Goal: Task Accomplishment & Management: Manage account settings

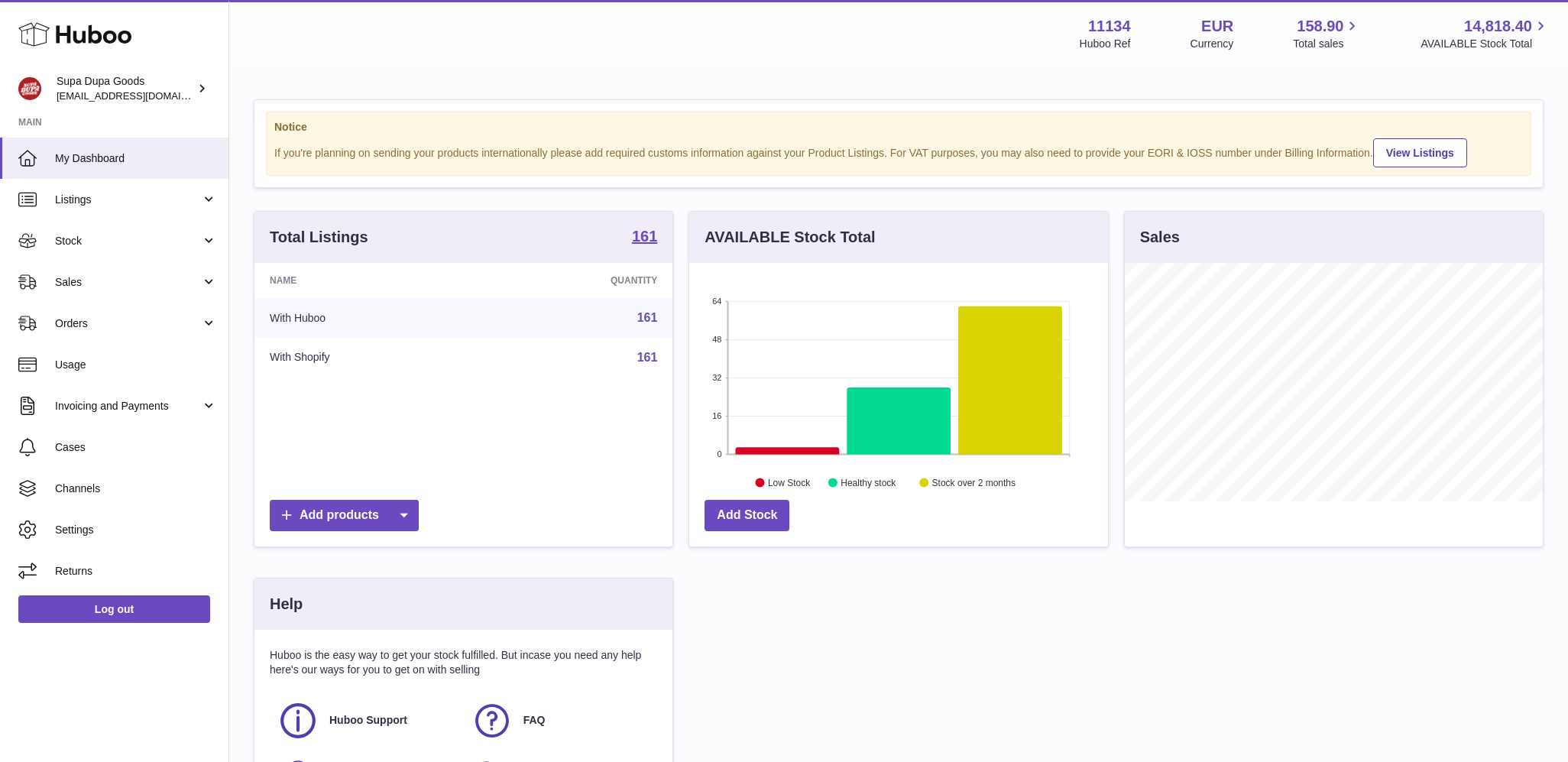
scroll to position [238, 419]
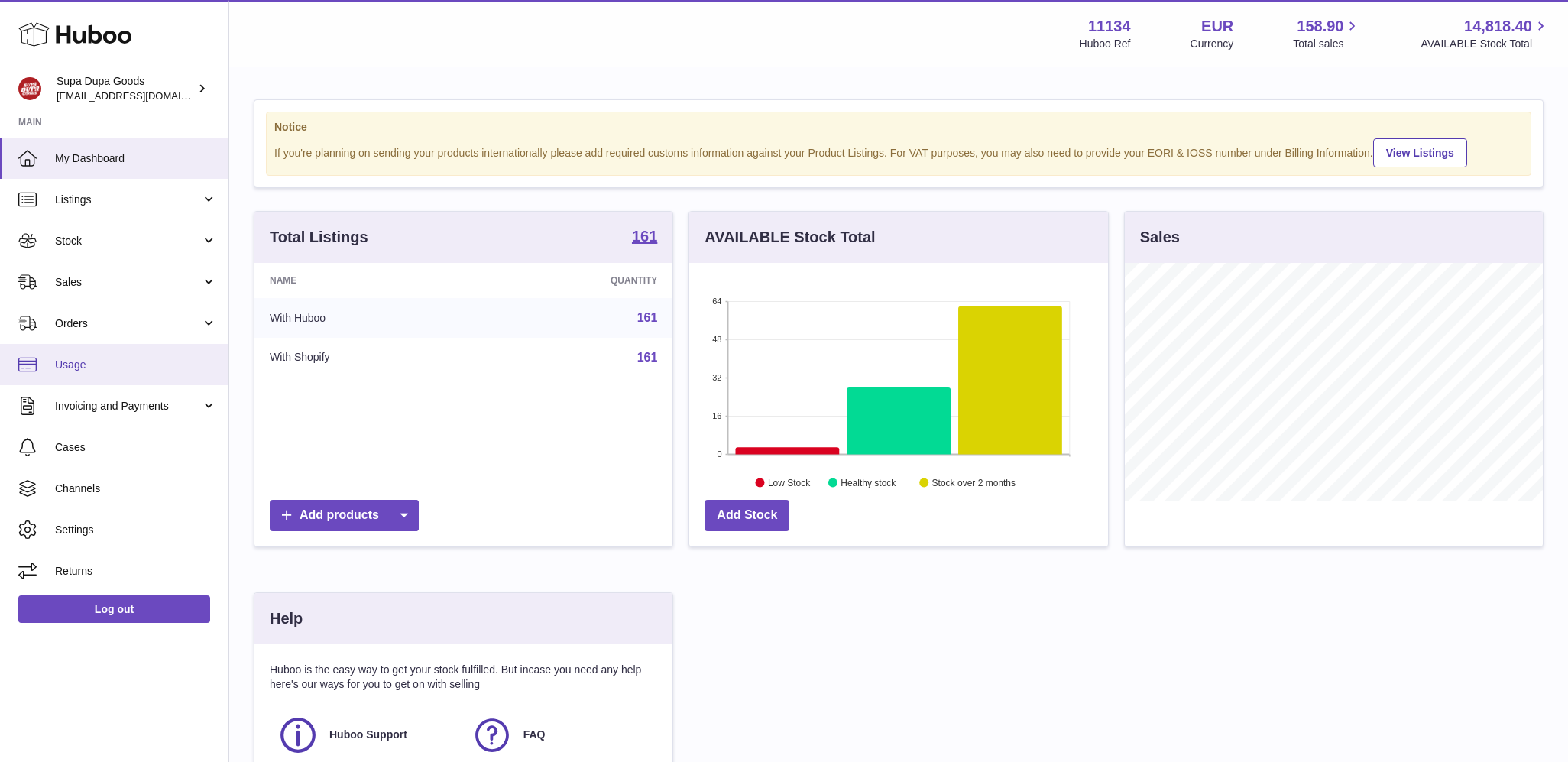
click at [114, 369] on span "Usage" at bounding box center [136, 364] width 162 height 14
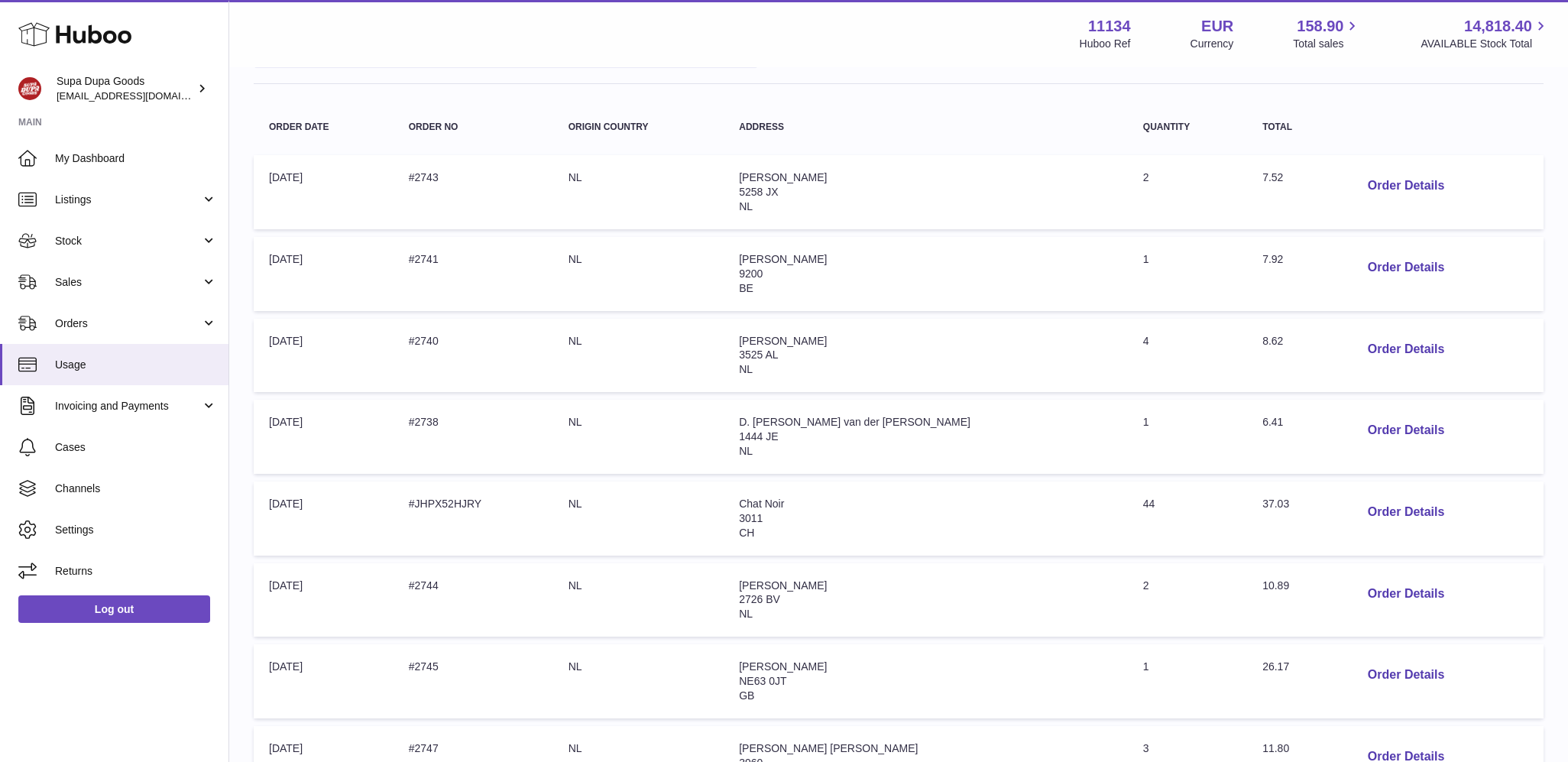
scroll to position [352, 0]
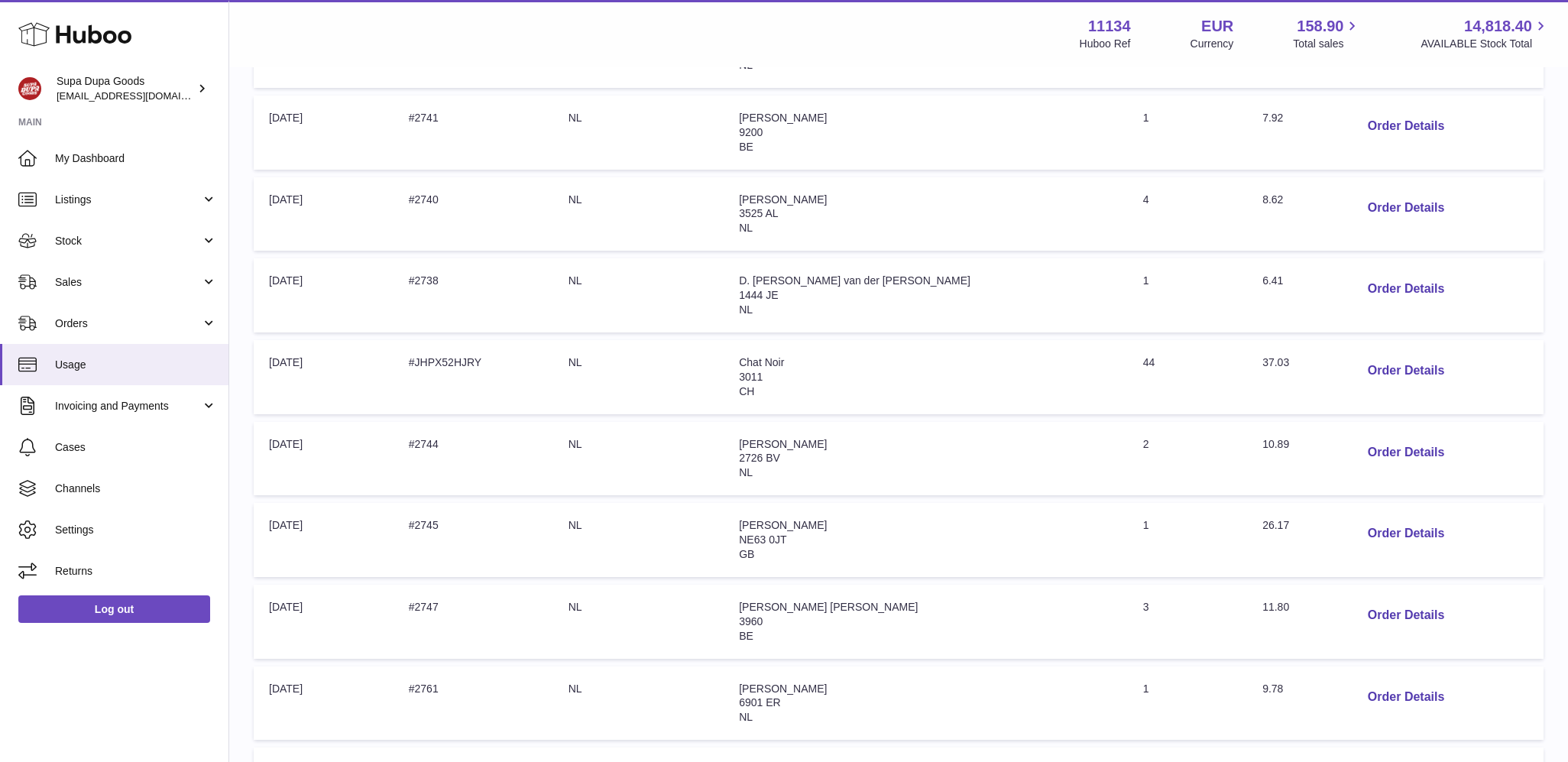
drag, startPoint x: 1232, startPoint y: 358, endPoint x: 1182, endPoint y: 358, distance: 50.0
click at [1182, 358] on tr "Order Date: [DATE] Order no: #JHPX52HJRY Origin Country: [GEOGRAPHIC_DATA] Addr…" at bounding box center [898, 376] width 1289 height 74
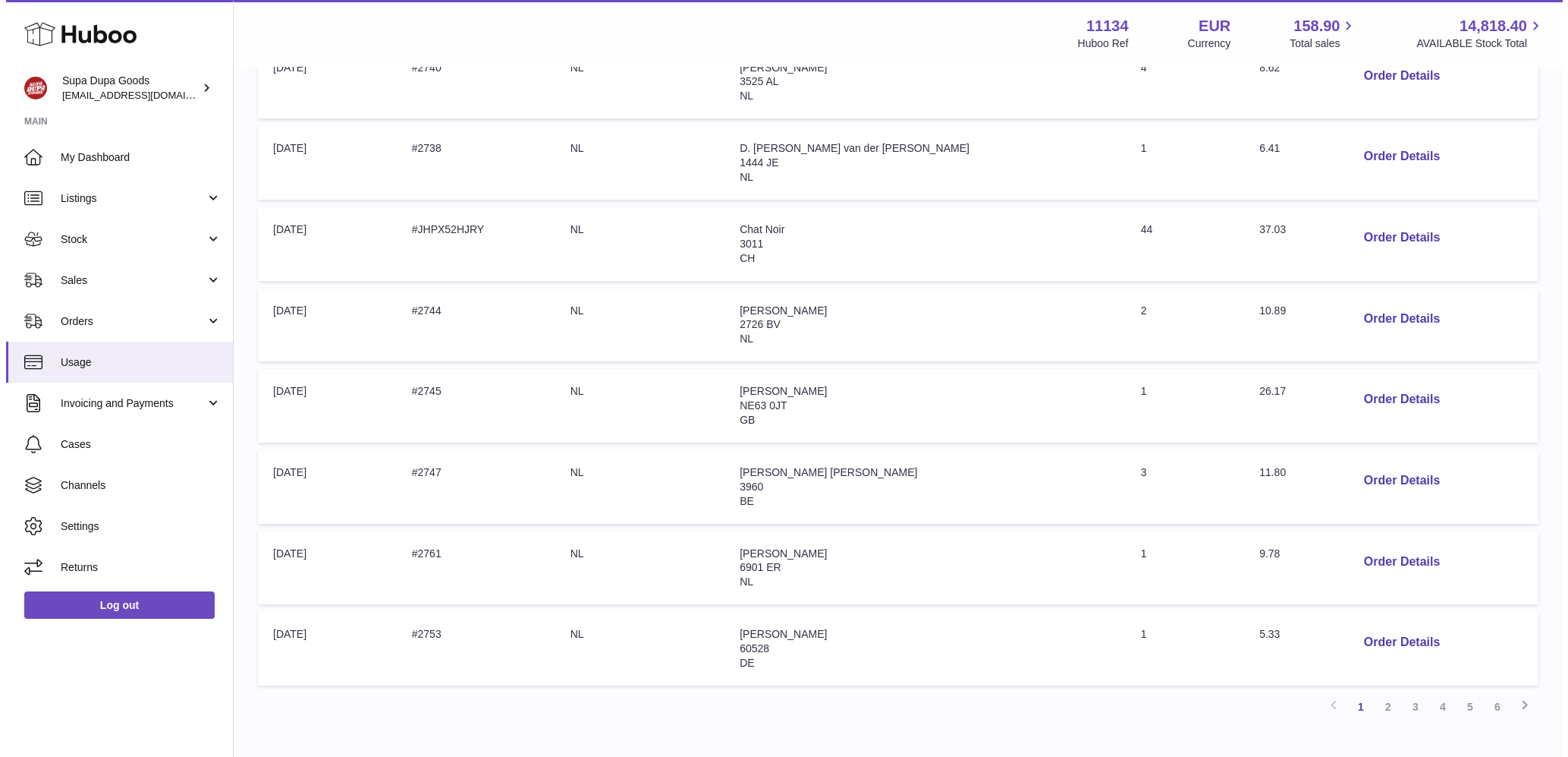
scroll to position [460, 0]
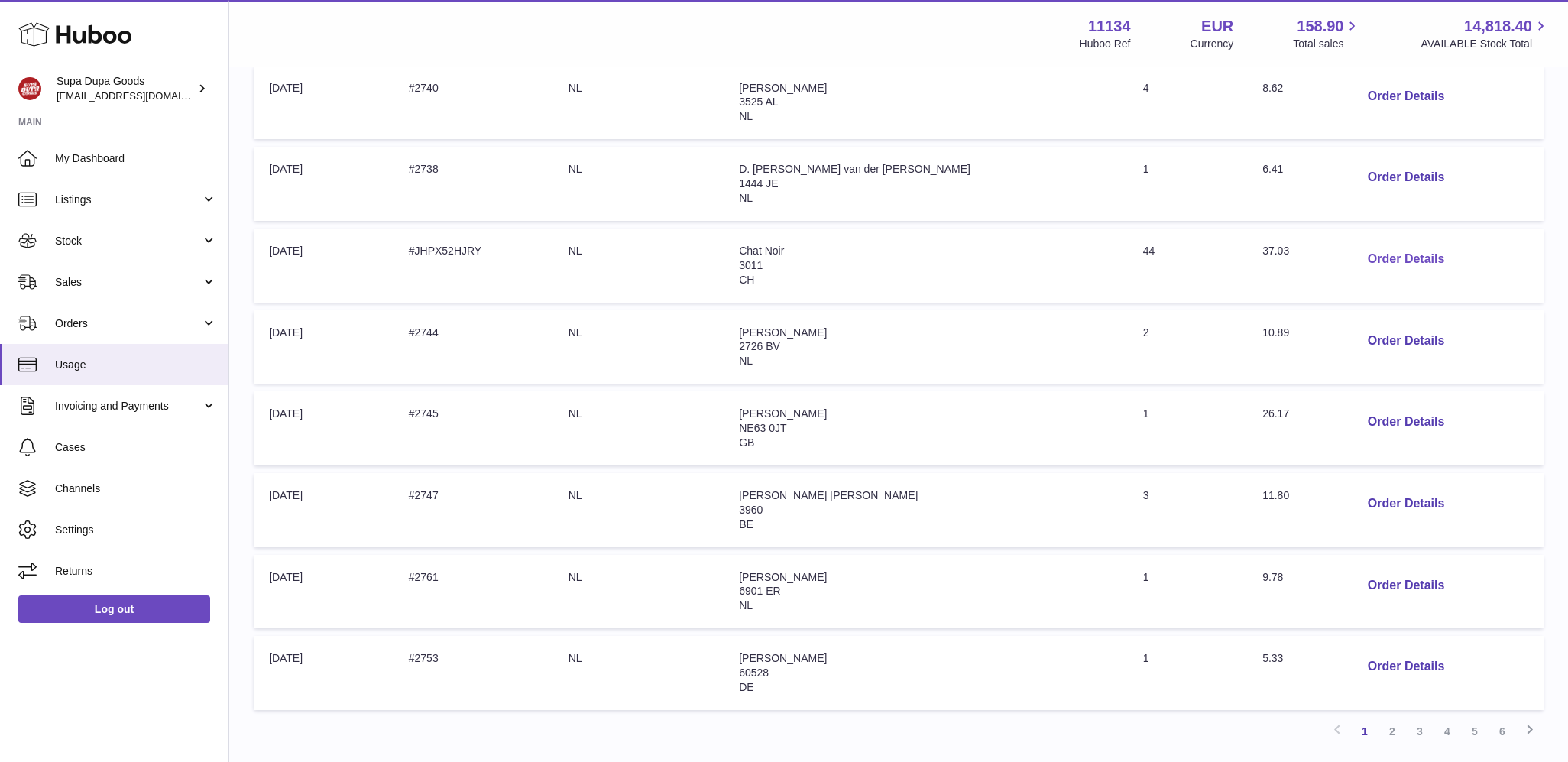
click at [1365, 255] on button "Order Details" at bounding box center [1405, 259] width 100 height 31
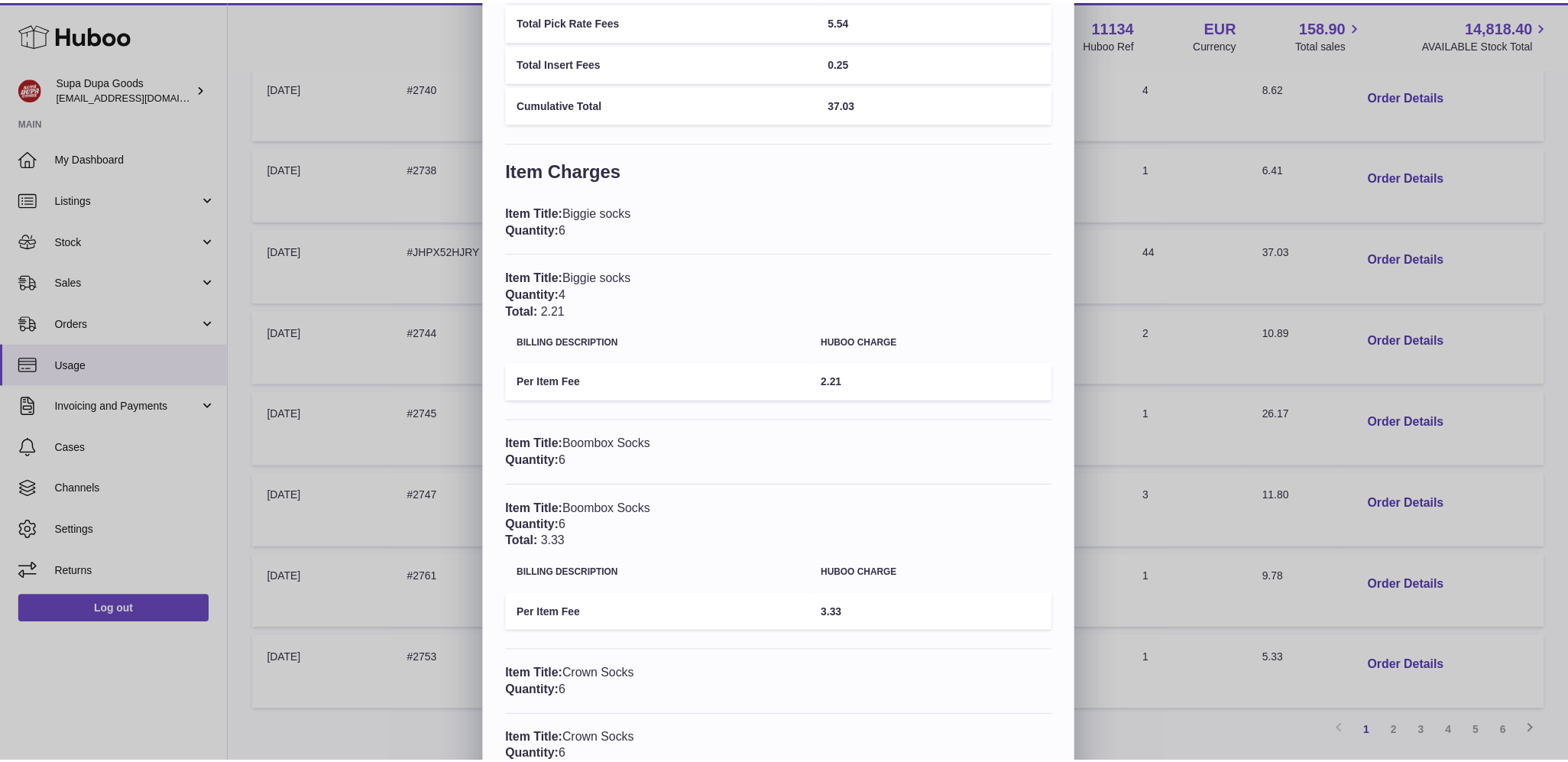
scroll to position [0, 0]
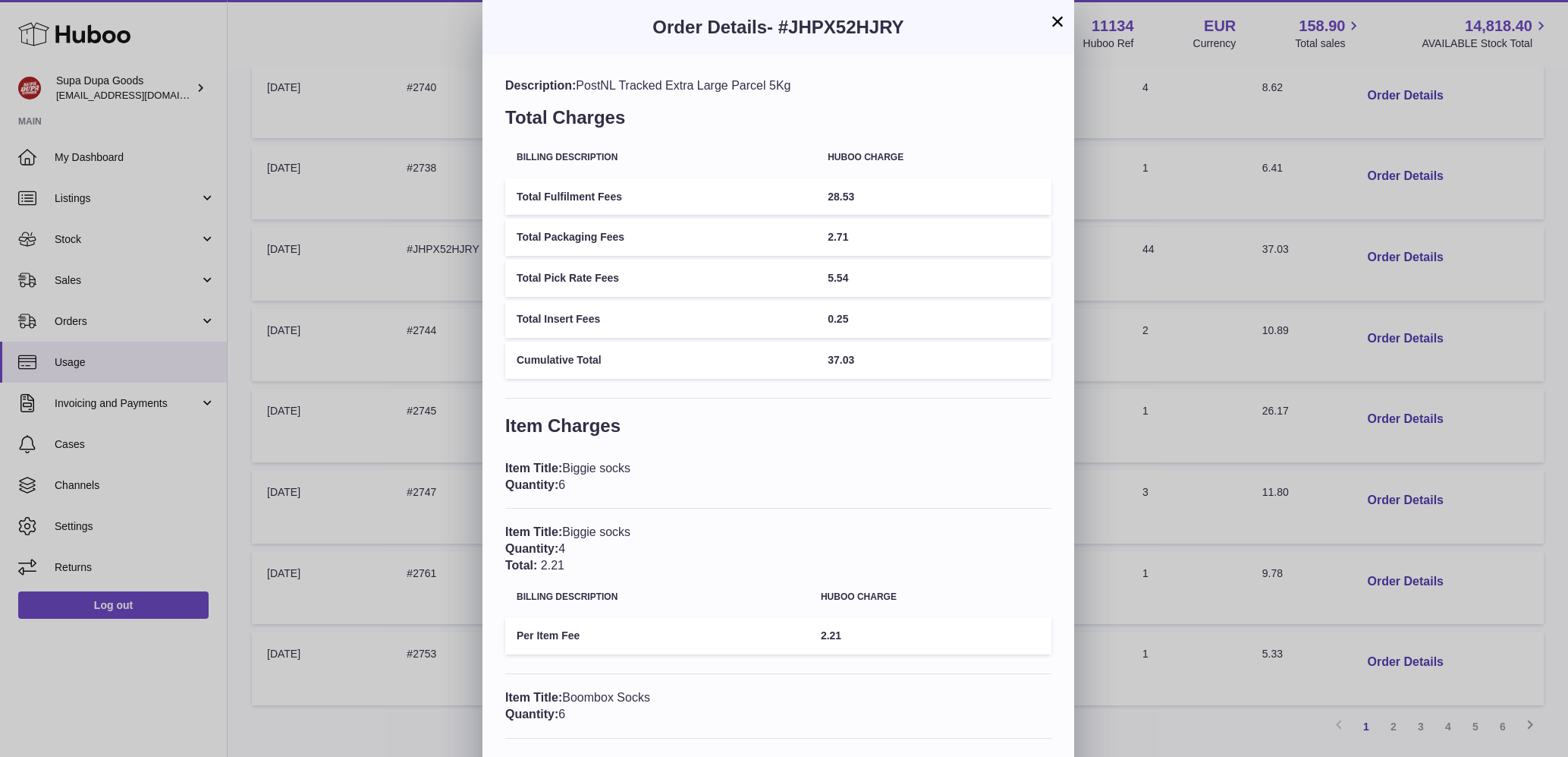
click at [1057, 19] on button "×" at bounding box center [1057, 21] width 19 height 19
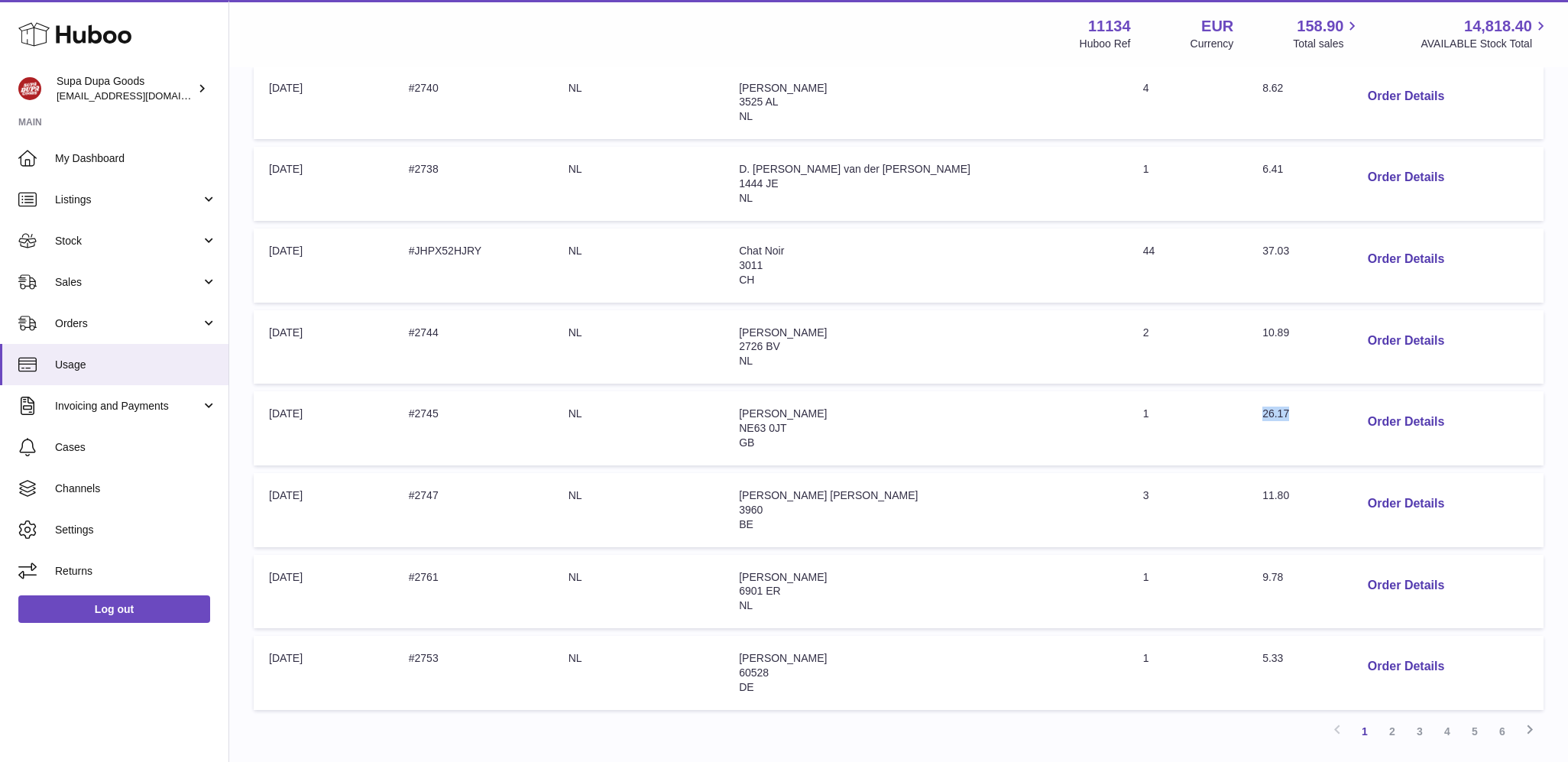
drag, startPoint x: 1221, startPoint y: 413, endPoint x: 1246, endPoint y: 416, distance: 25.2
click at [1247, 416] on td "Total: 26.17" at bounding box center [1293, 428] width 93 height 74
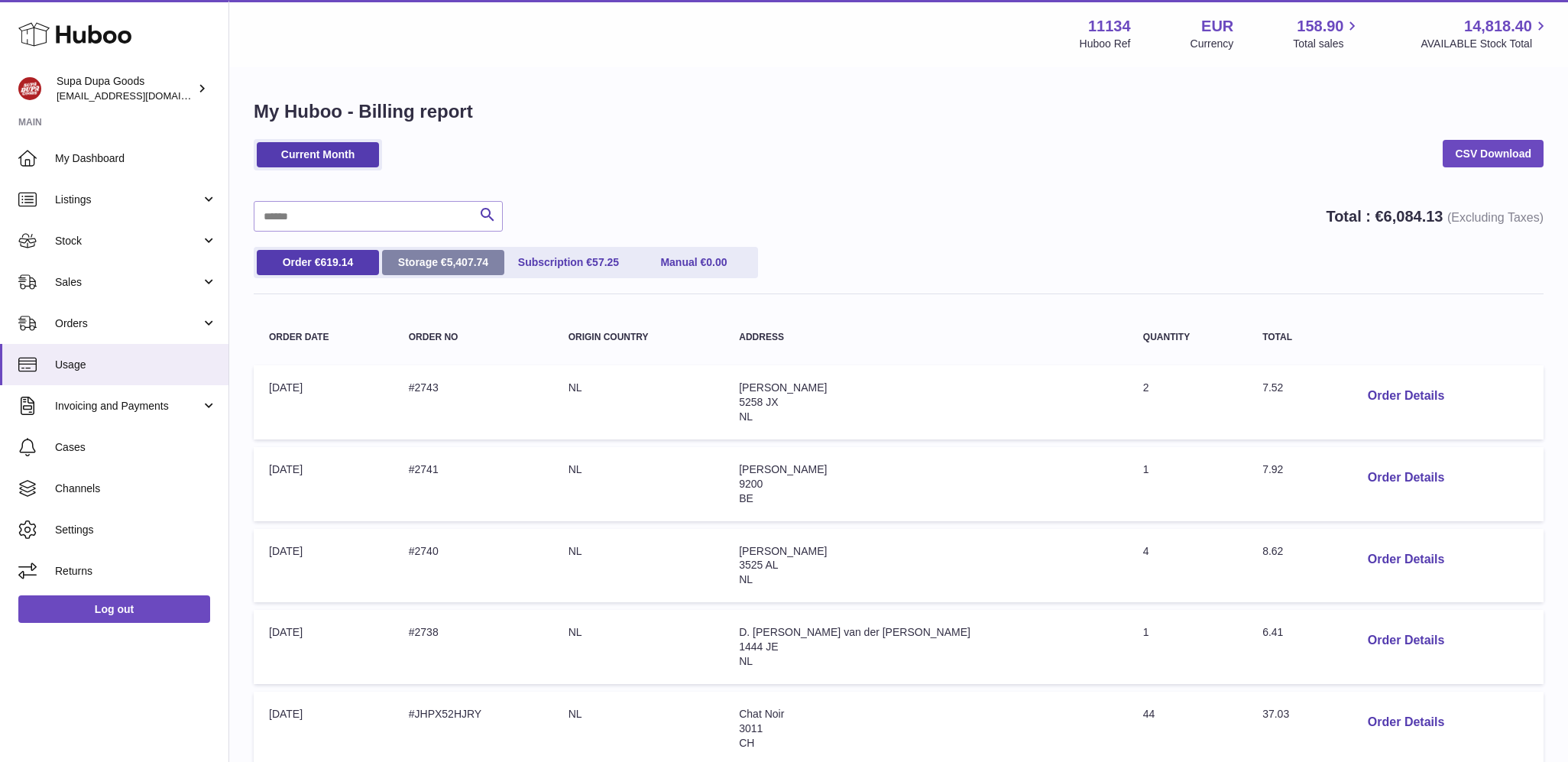
click at [442, 264] on link "Storage € 5,407.74" at bounding box center [443, 262] width 122 height 25
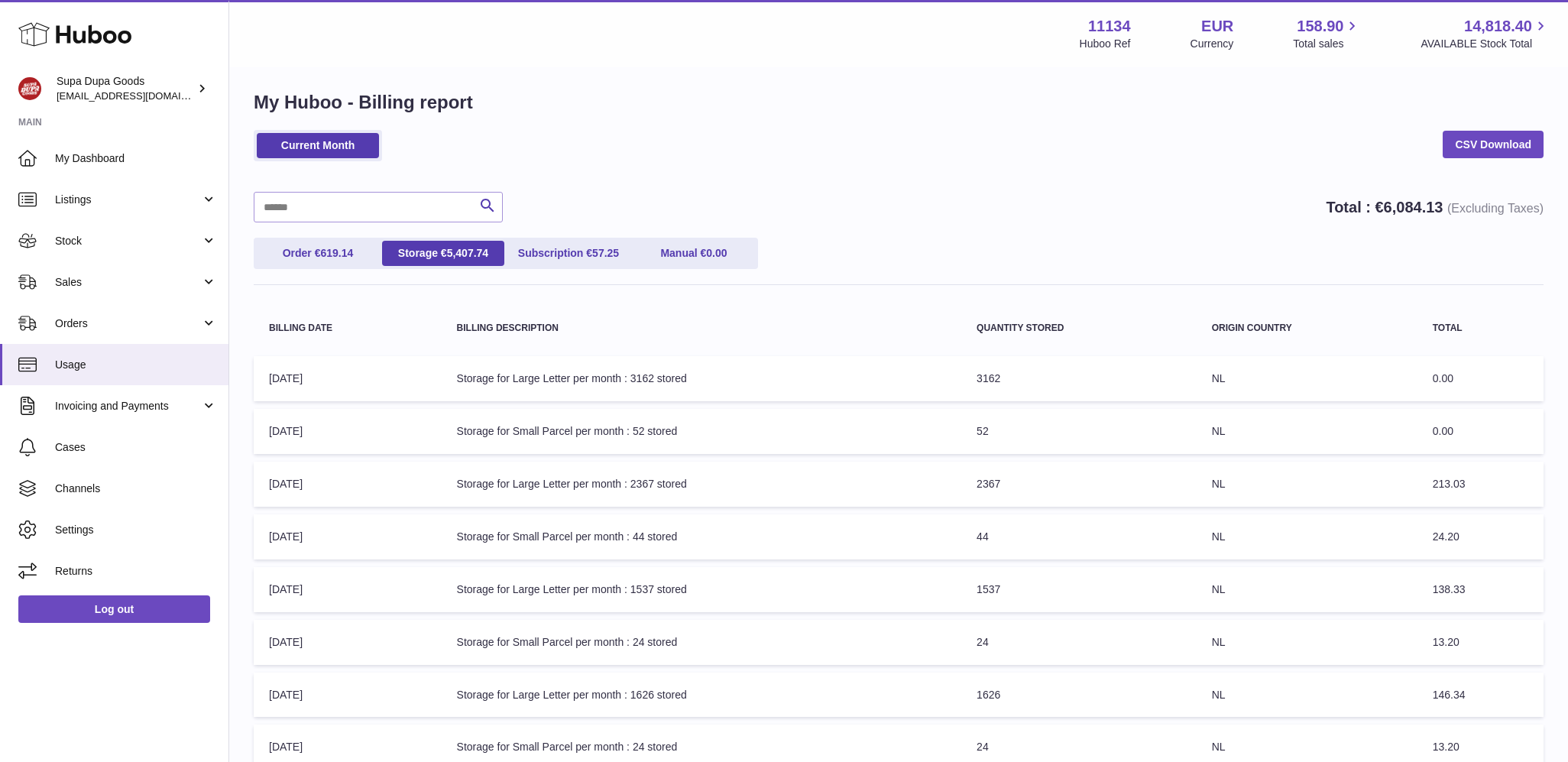
scroll to position [28, 0]
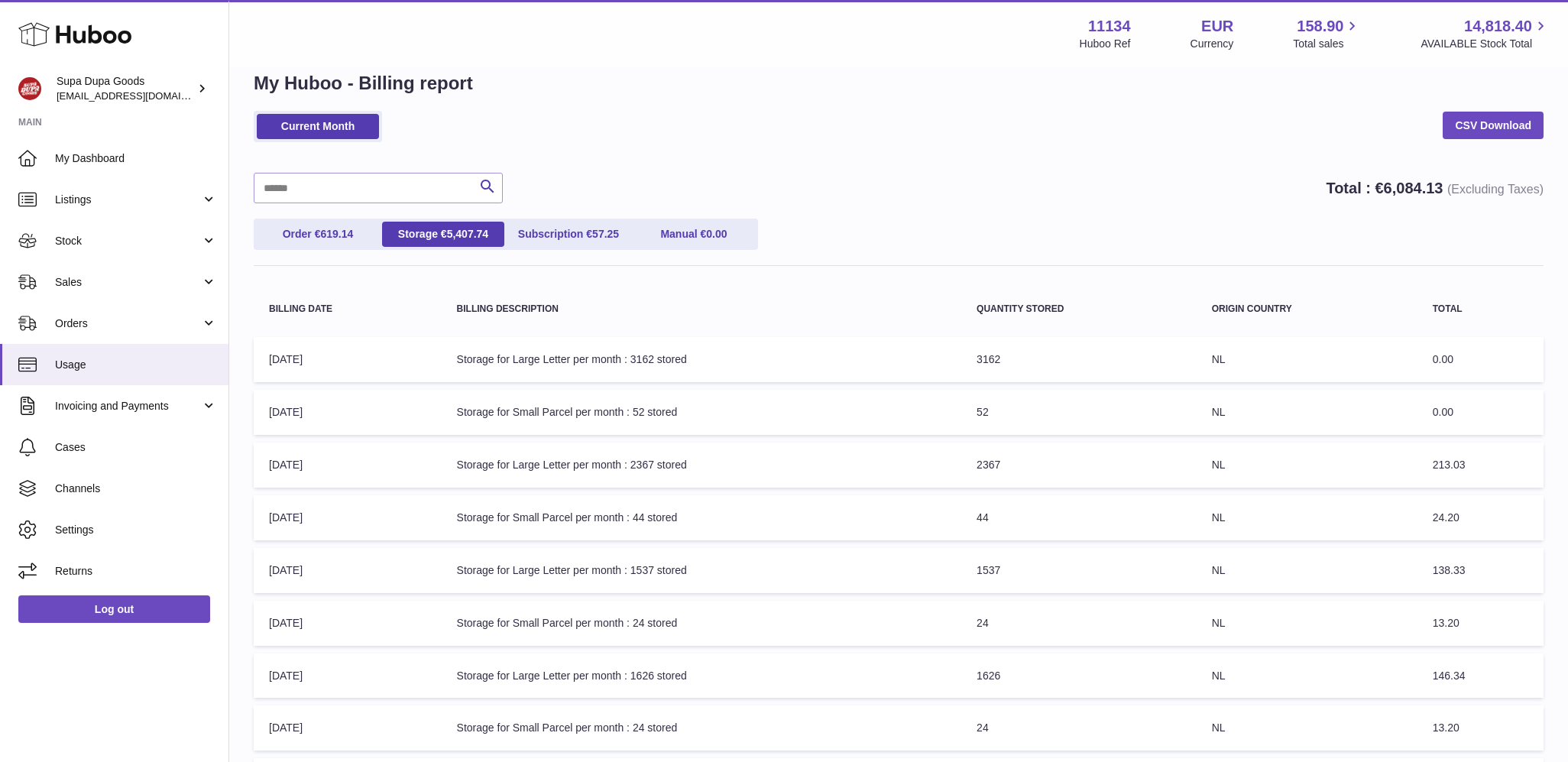
drag, startPoint x: 590, startPoint y: 465, endPoint x: 807, endPoint y: 467, distance: 217.0
click at [807, 467] on td "Billing Description: Storage for Large Letter per month : 2367 stored" at bounding box center [702, 465] width 521 height 45
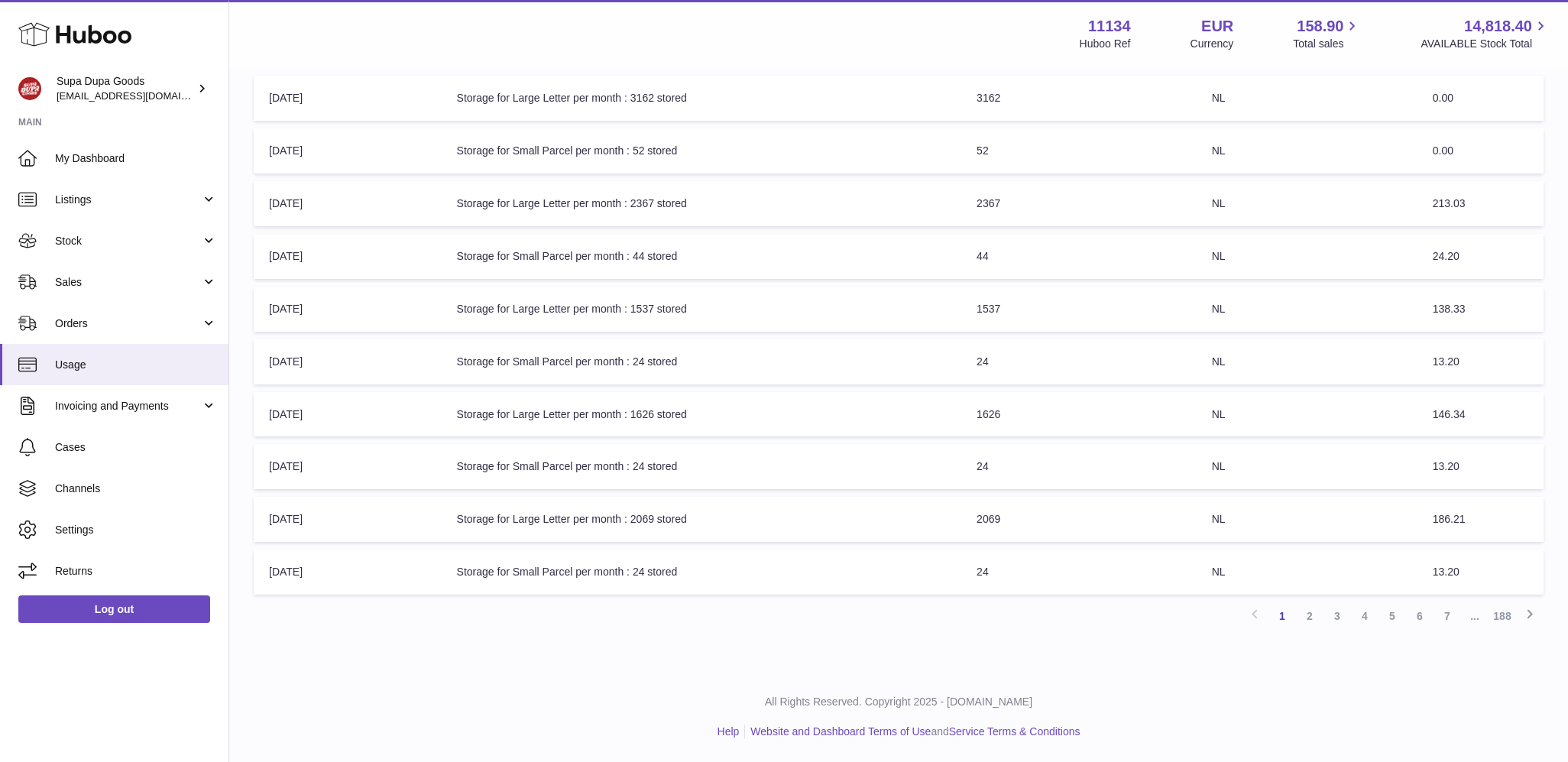
scroll to position [0, 0]
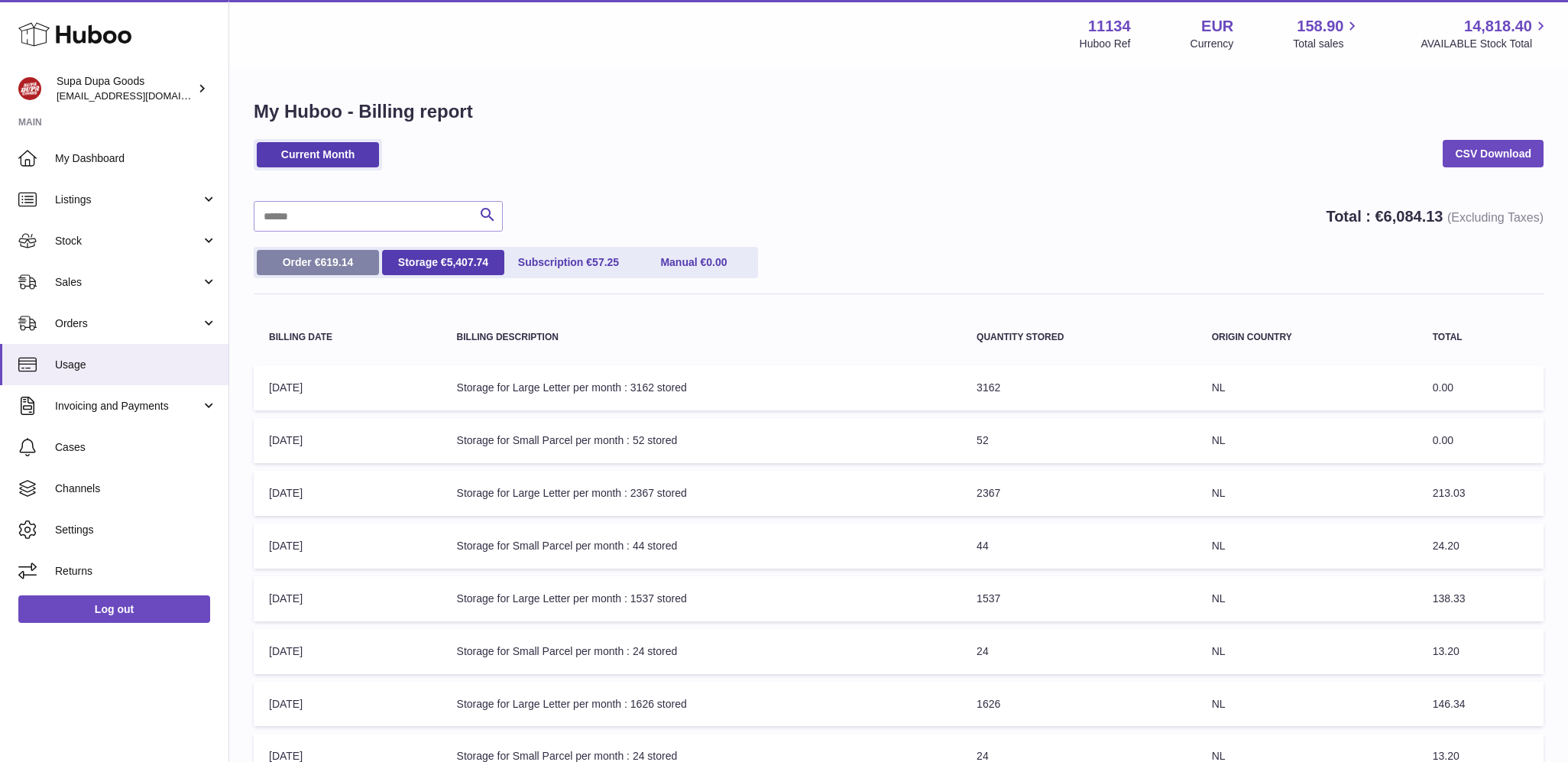
click at [316, 265] on link "Order € 619.14" at bounding box center [318, 262] width 122 height 25
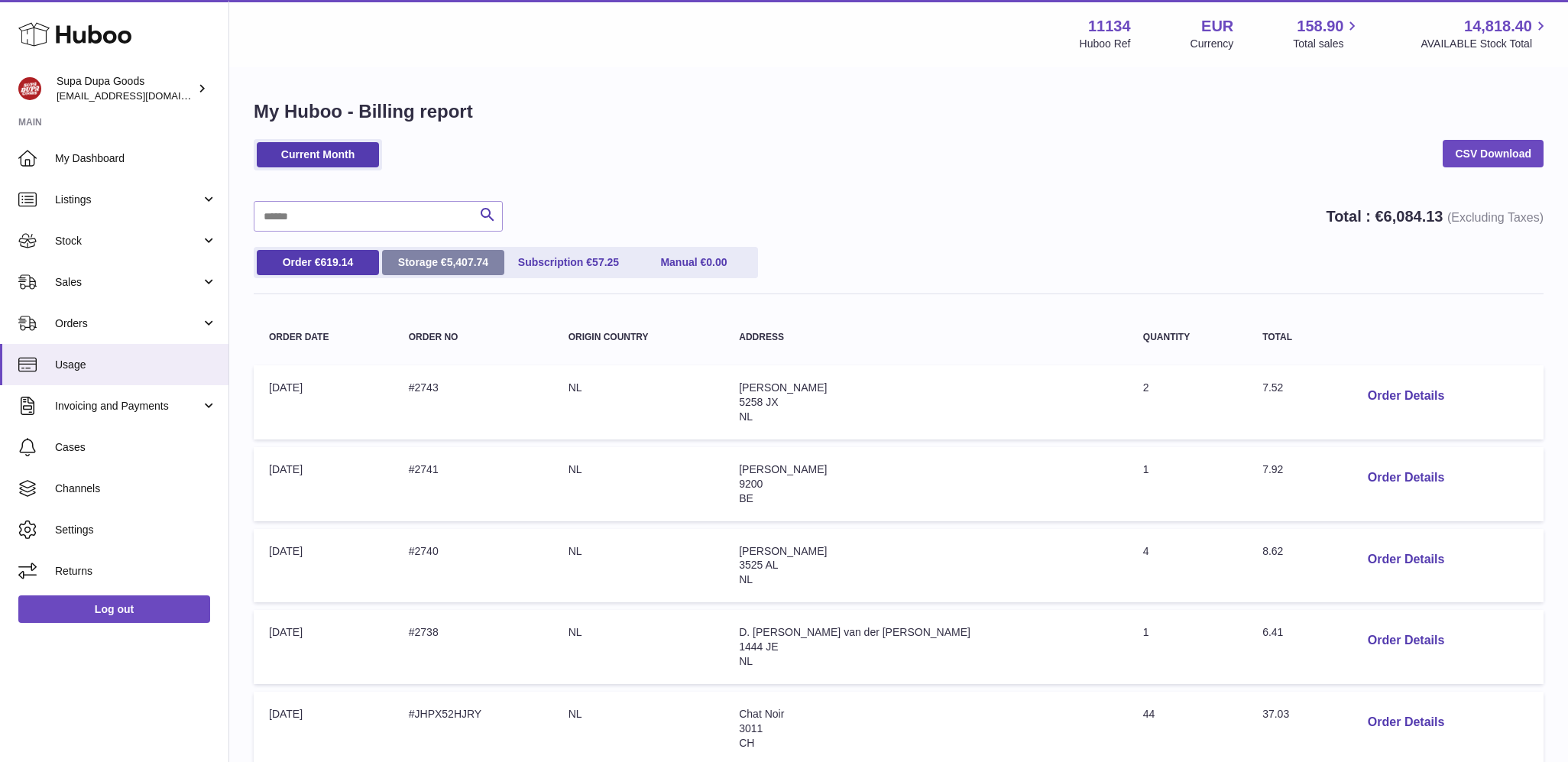
click at [450, 260] on span "5,407.74" at bounding box center [467, 262] width 42 height 12
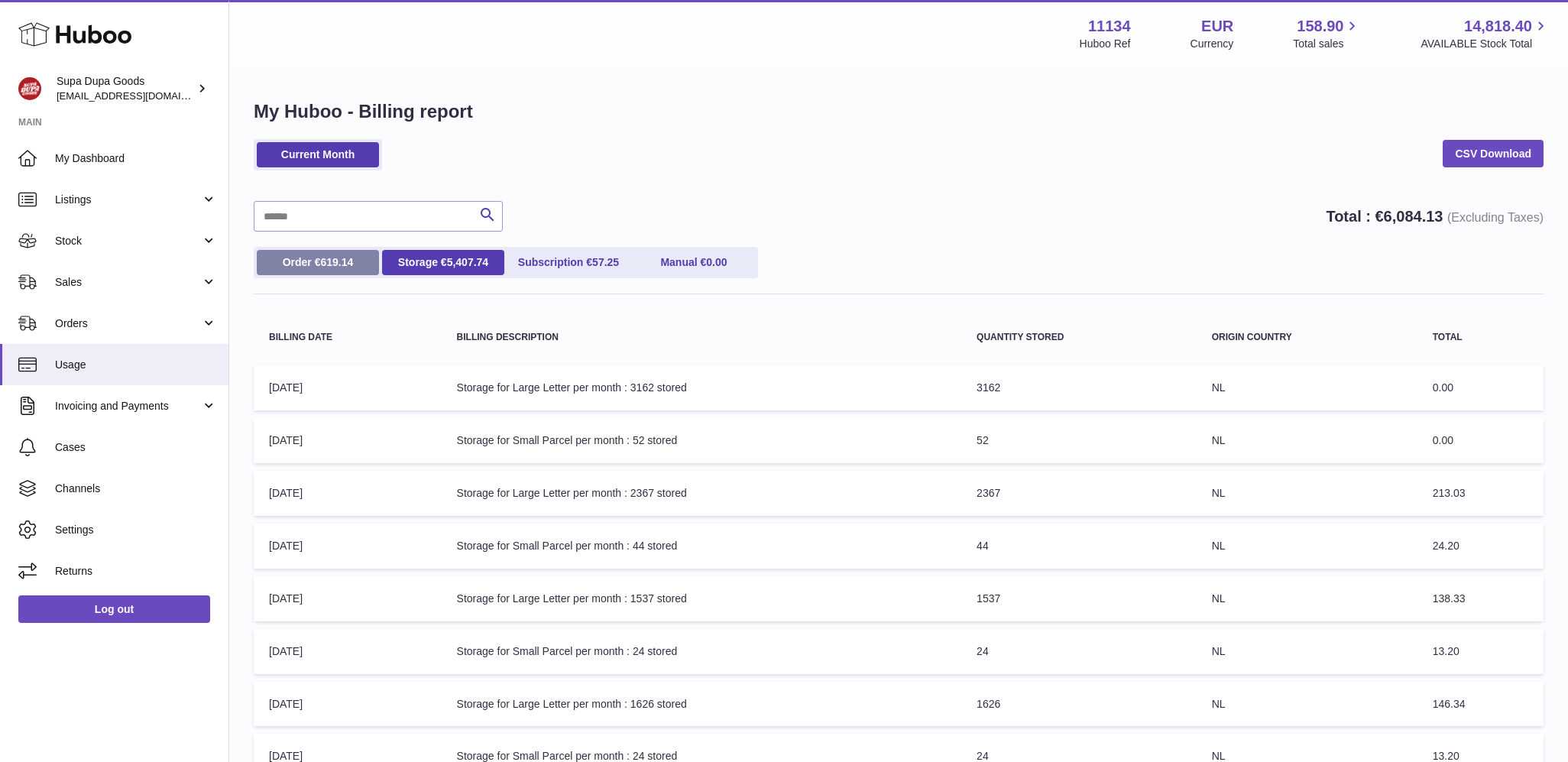
click at [310, 269] on link "Order € 619.14" at bounding box center [318, 262] width 122 height 25
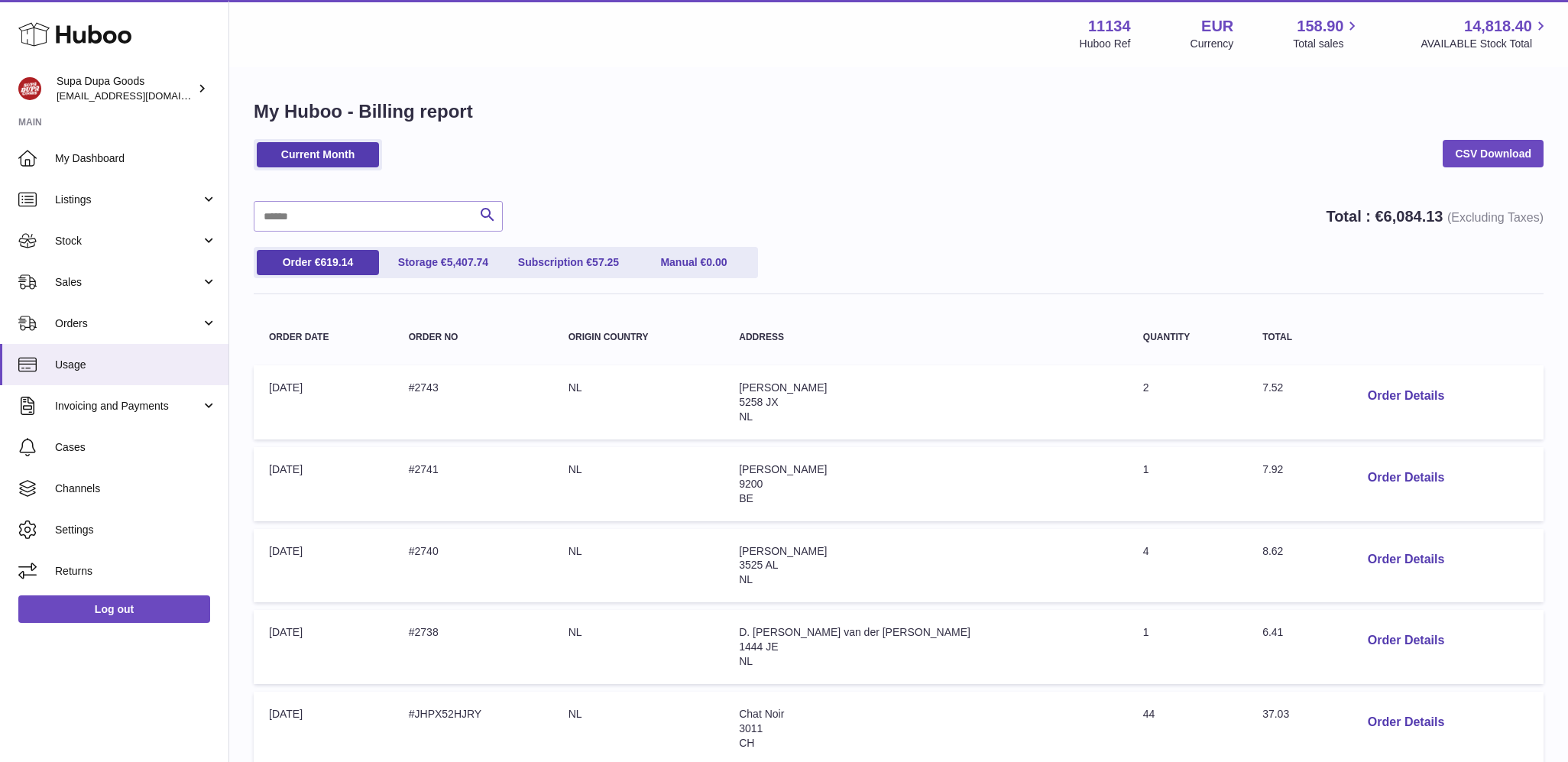
click at [940, 224] on div "Search Total : € 6,084.13 (Excluding Taxes)" at bounding box center [898, 216] width 1289 height 31
click at [1450, 146] on link "CSV Download" at bounding box center [1492, 153] width 100 height 27
click at [42, 726] on div "Huboo Supa Dupa Goods [EMAIL_ADDRESS][DOMAIN_NAME] Main My Dashboard Listings N…" at bounding box center [114, 381] width 229 height 762
click at [126, 399] on span "Invoicing and Payments" at bounding box center [129, 405] width 146 height 14
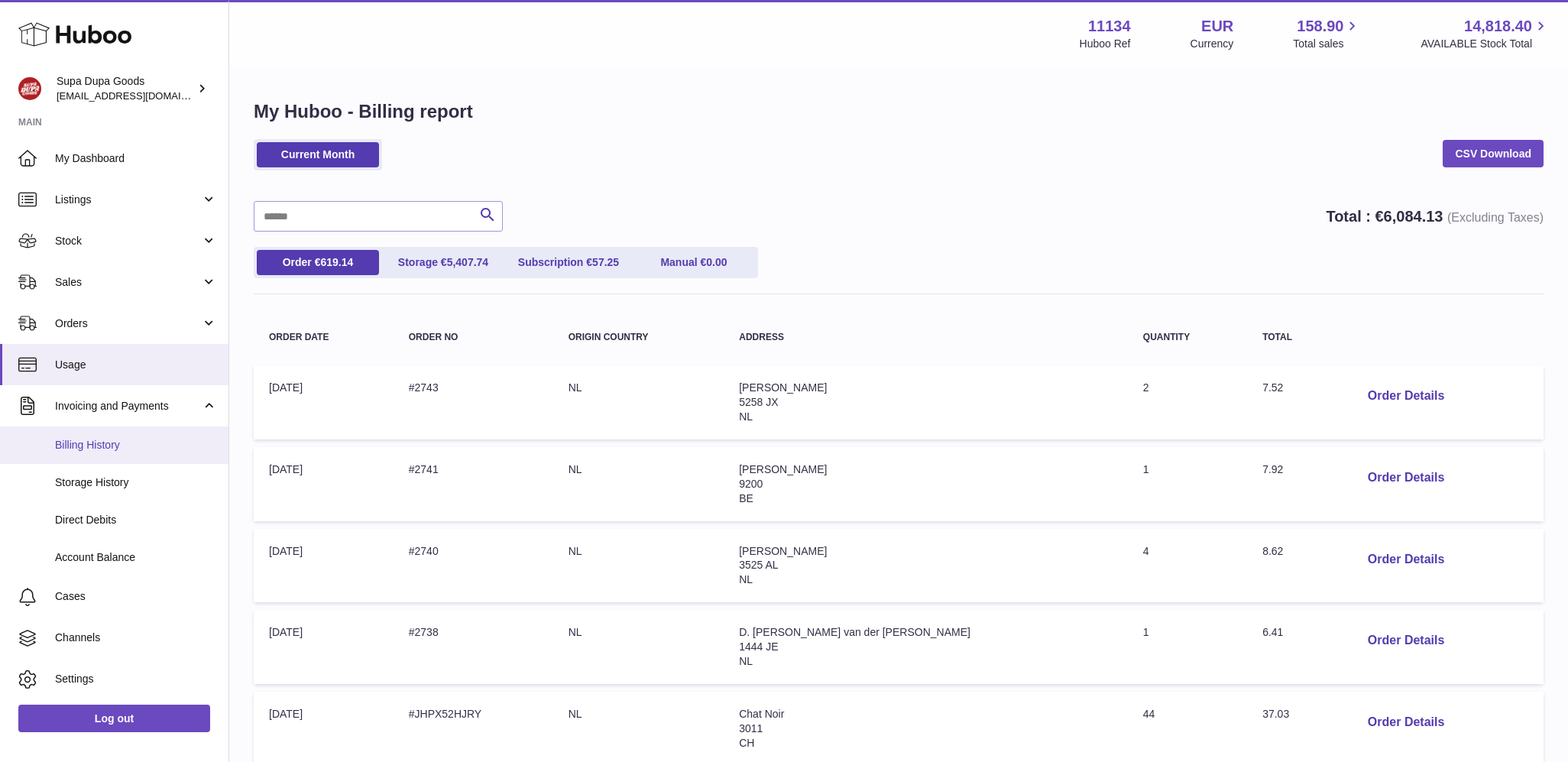
click at [100, 442] on span "Billing History" at bounding box center [136, 445] width 162 height 14
